Goal: Find specific page/section: Find specific page/section

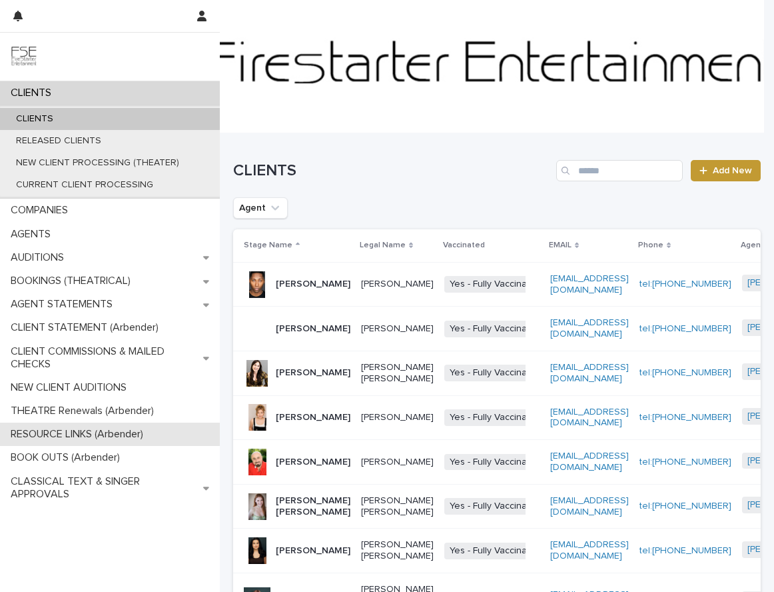
click at [71, 436] on p "RESOURCE LINKS (Arbender)" at bounding box center [79, 434] width 149 height 13
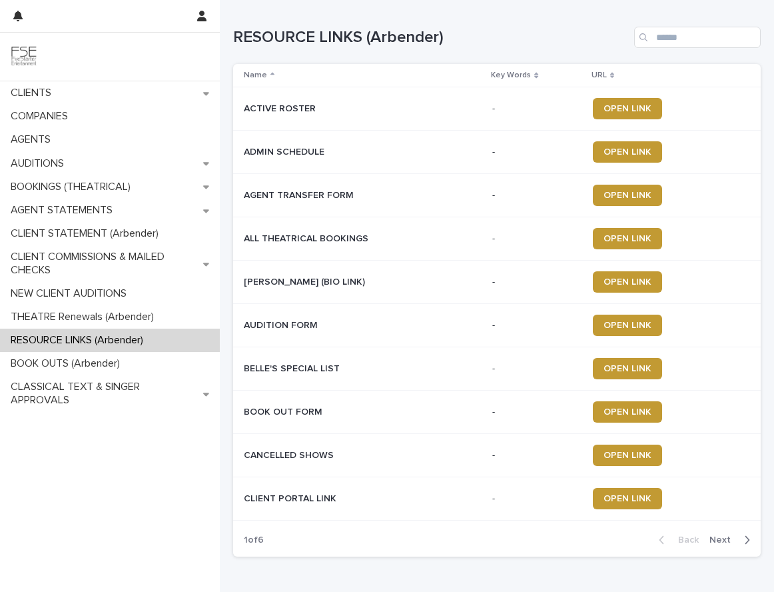
click at [714, 542] on span "Next" at bounding box center [724, 539] width 29 height 9
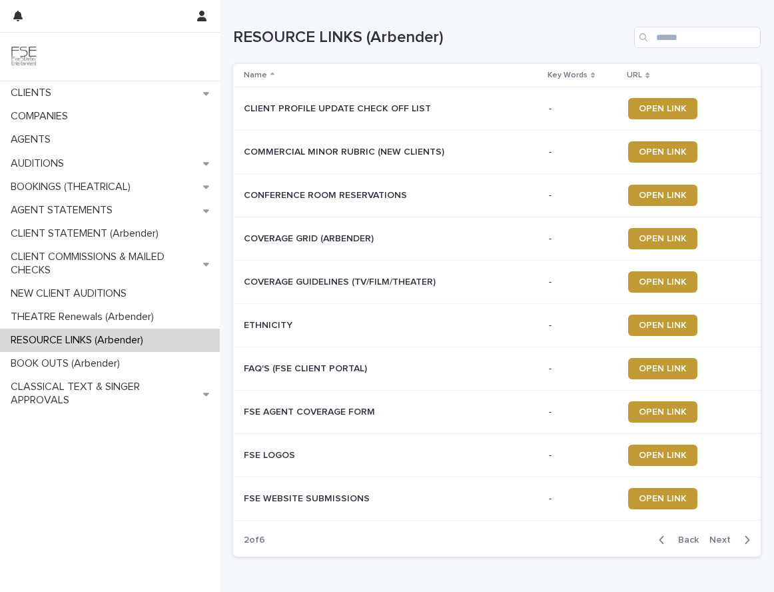
click at [714, 542] on span "Next" at bounding box center [724, 539] width 29 height 9
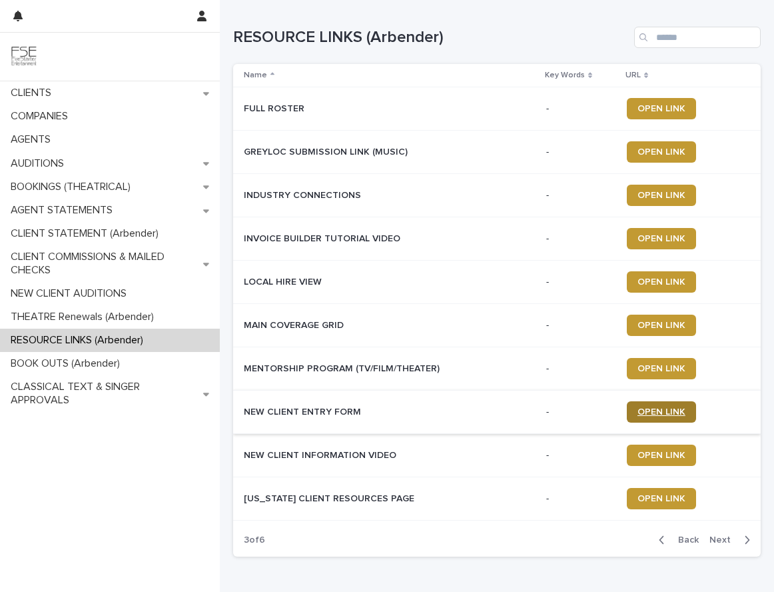
click at [664, 405] on link "OPEN LINK" at bounding box center [661, 411] width 69 height 21
